Goal: Task Accomplishment & Management: Use online tool/utility

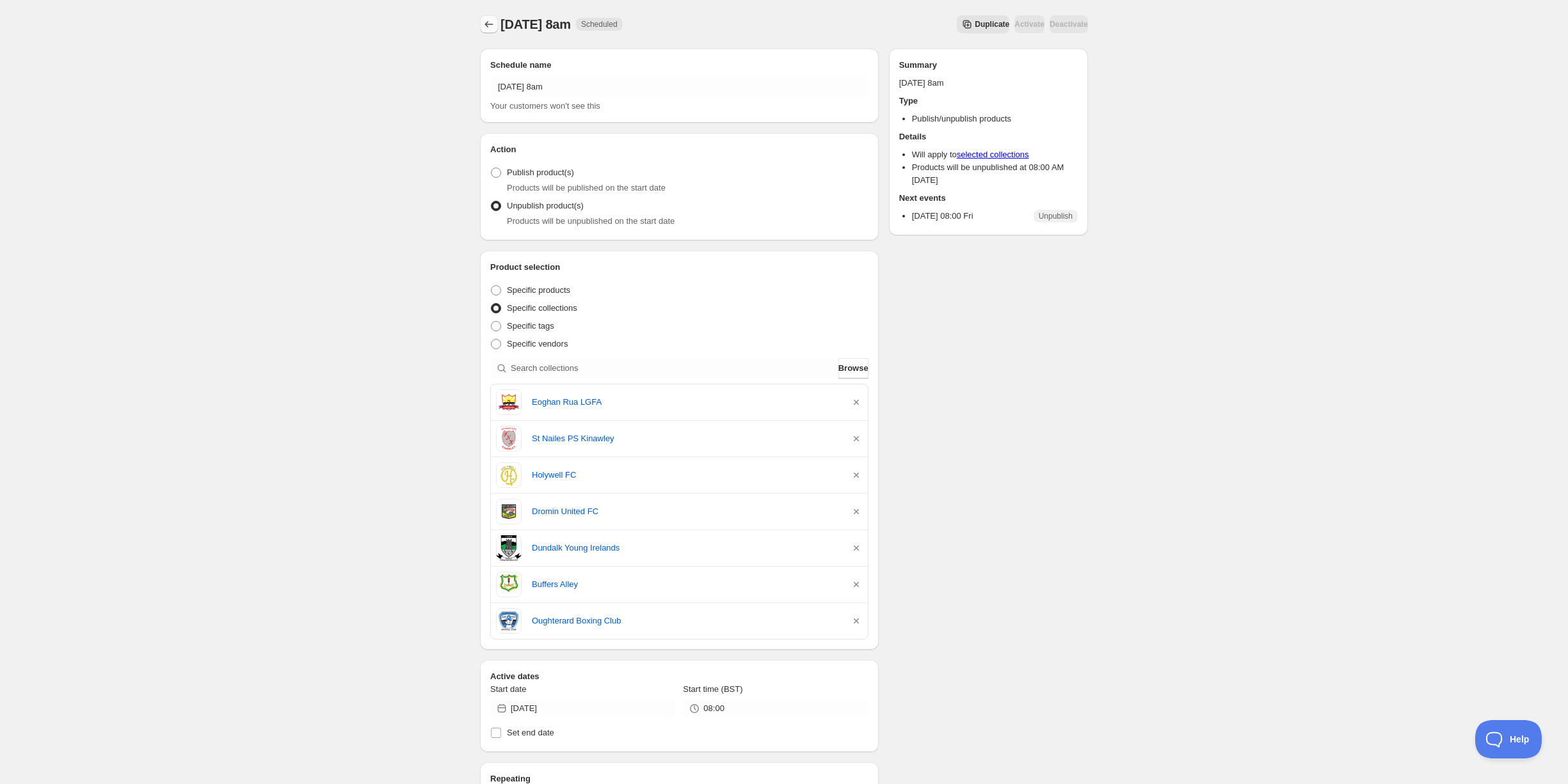
click at [488, 27] on icon "Schedules" at bounding box center [488, 23] width 12 height 12
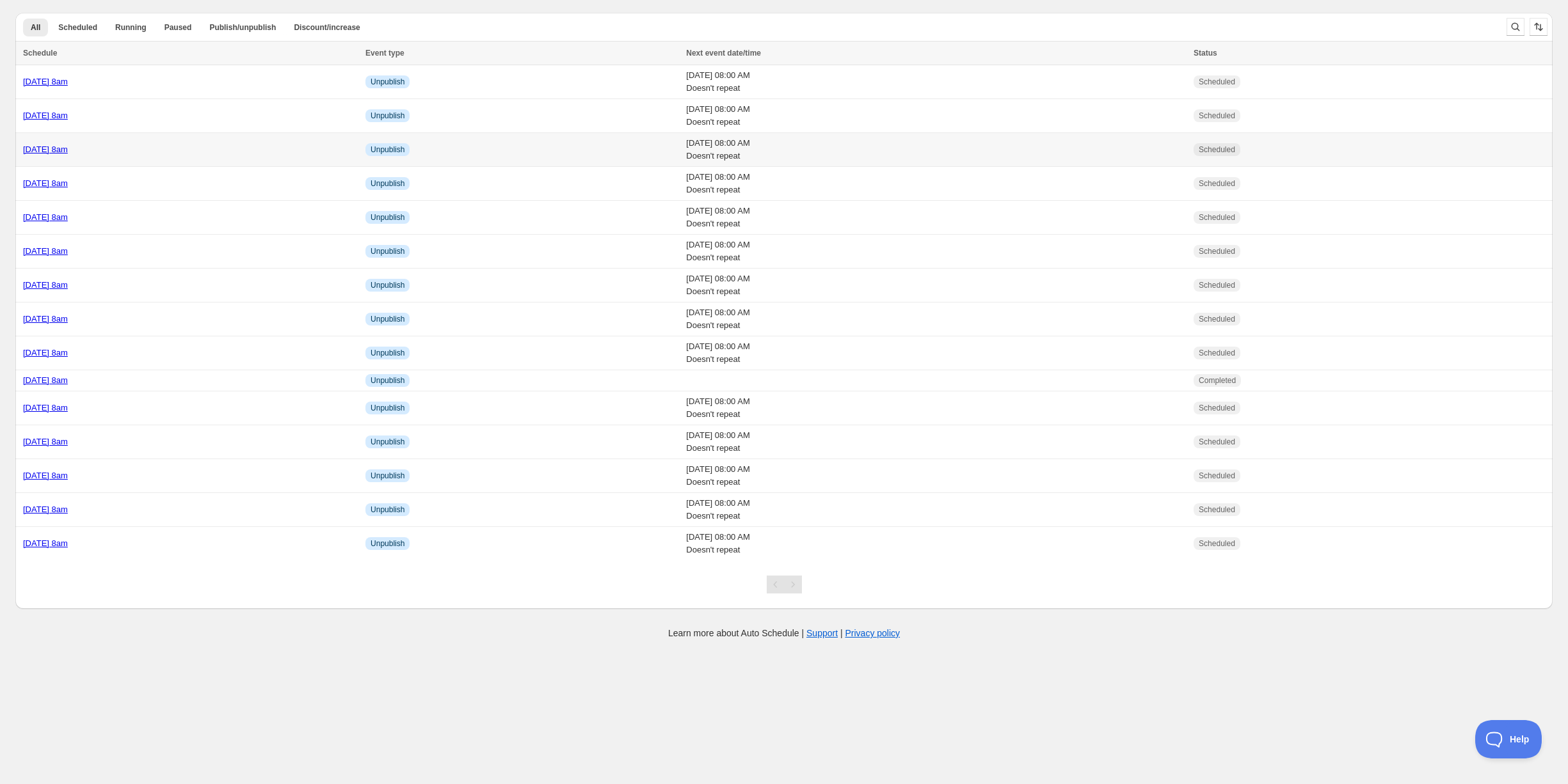
click at [167, 144] on div "[DATE] 8am" at bounding box center [190, 149] width 335 height 12
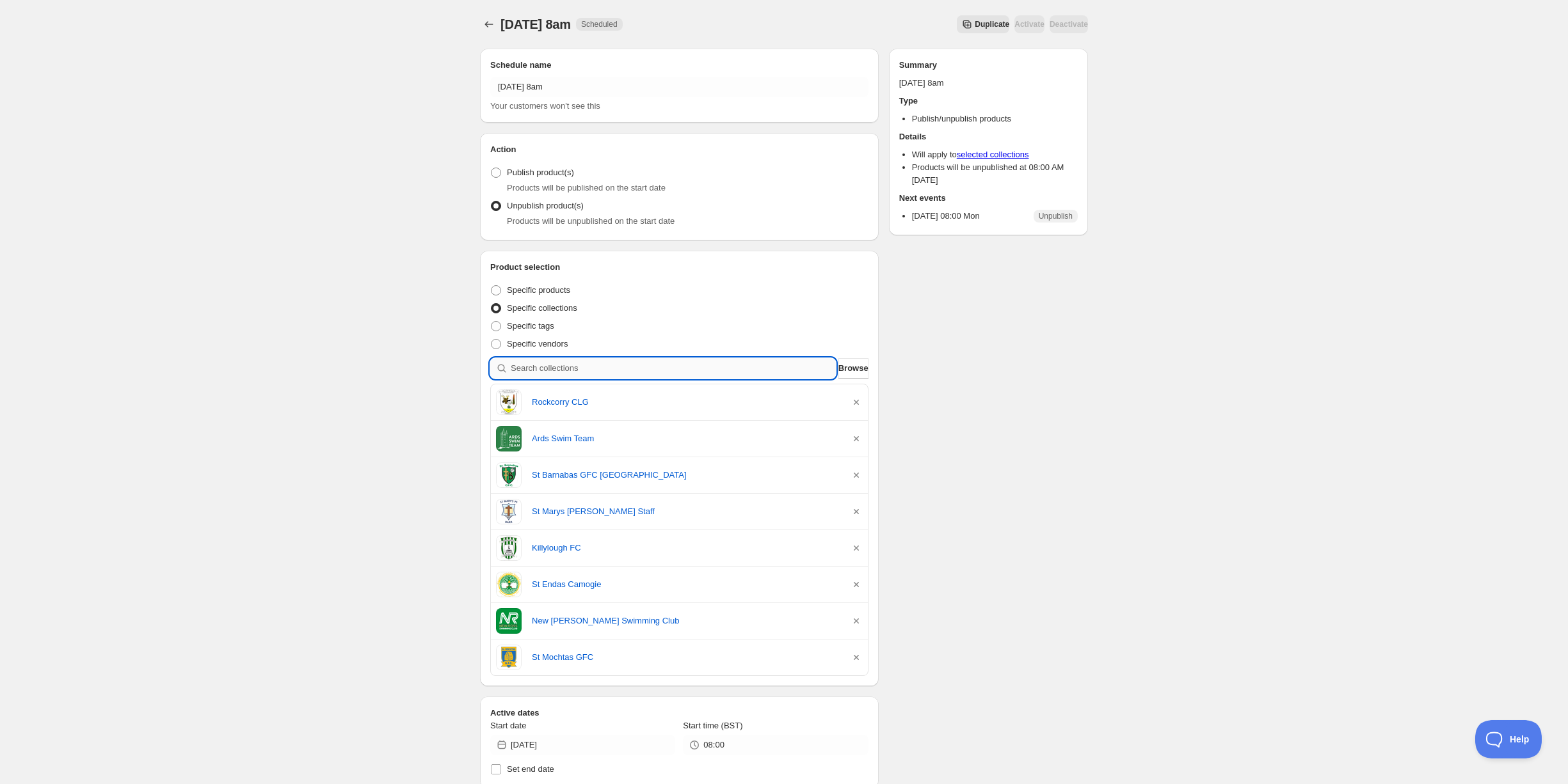
click at [562, 370] on input "search" at bounding box center [673, 368] width 325 height 20
type input "d"
